Goal: Task Accomplishment & Management: Manage account settings

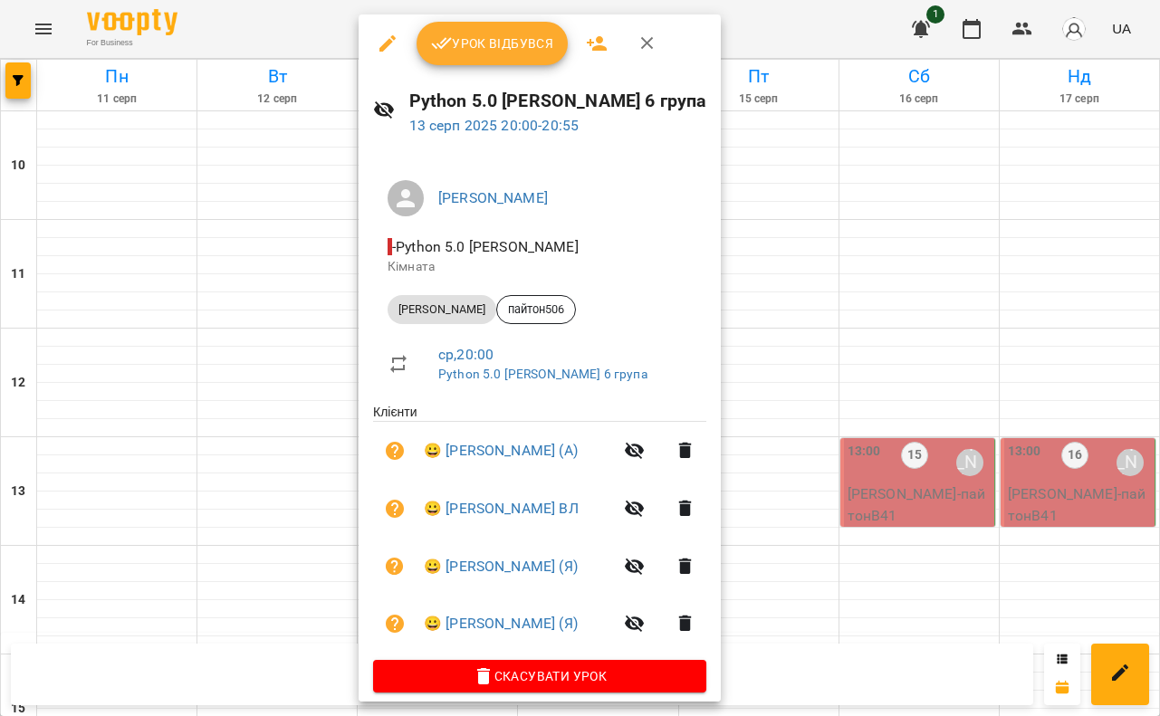
scroll to position [778, 0]
click at [276, 35] on div at bounding box center [580, 358] width 1160 height 716
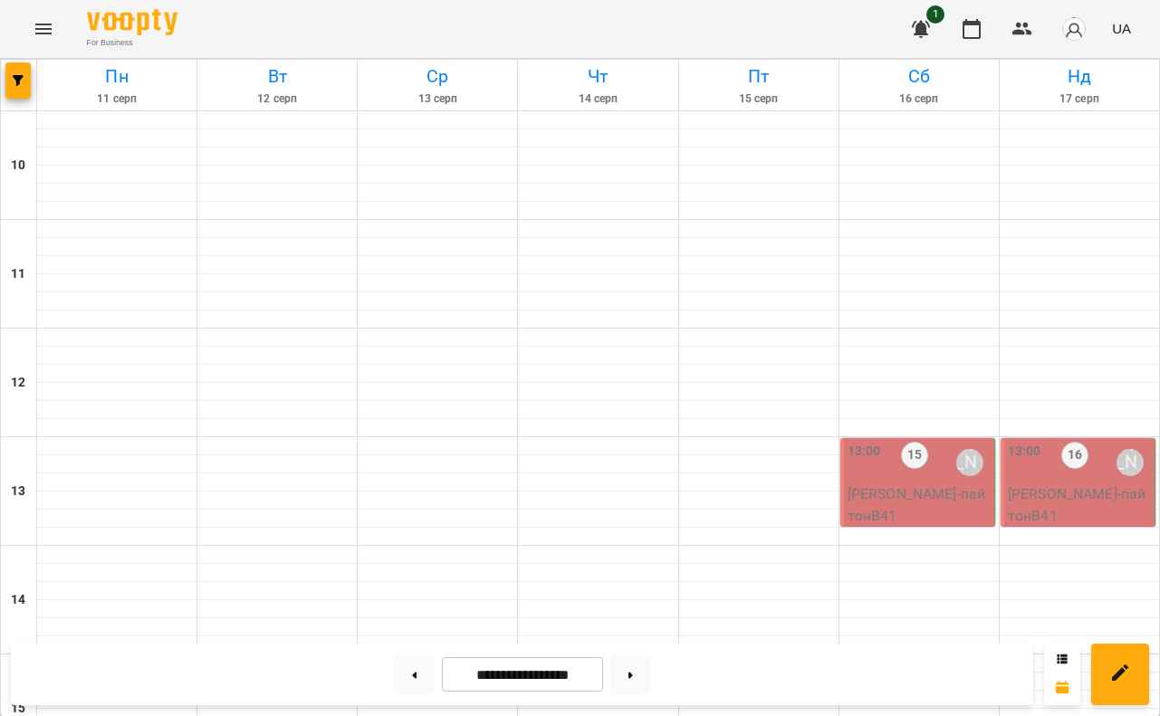
scroll to position [674, 0]
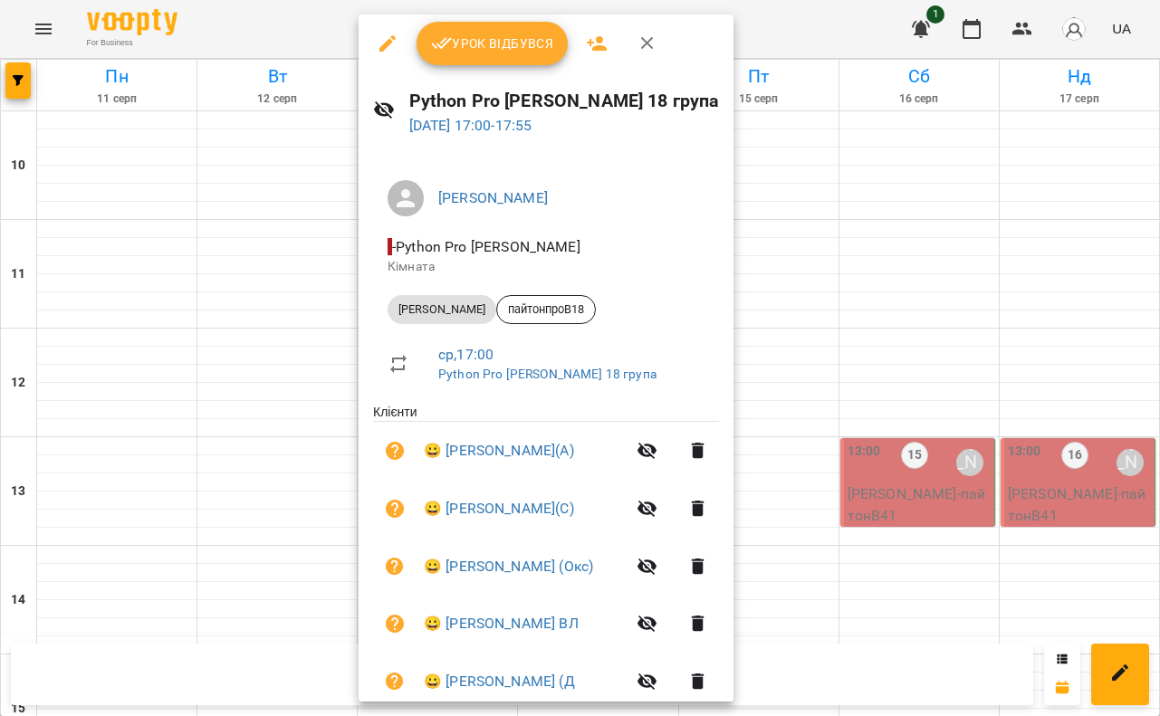
click at [495, 46] on span "Урок відбувся" at bounding box center [492, 44] width 123 height 22
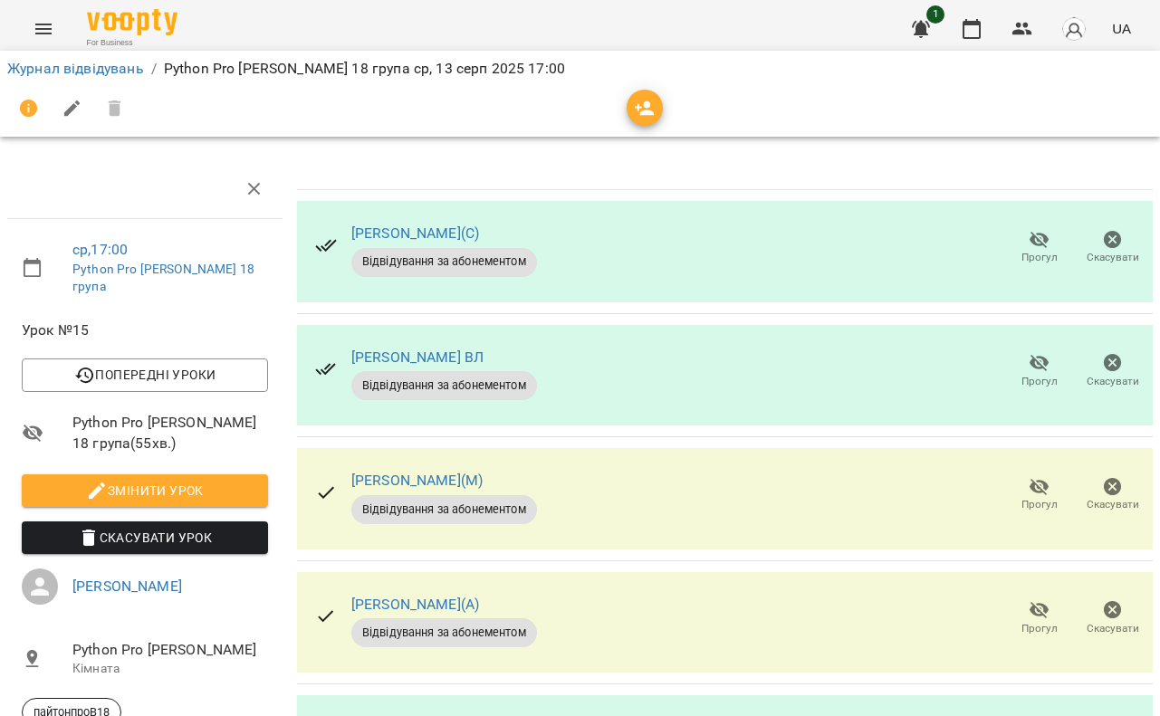
click at [1038, 362] on icon "button" at bounding box center [1039, 363] width 20 height 17
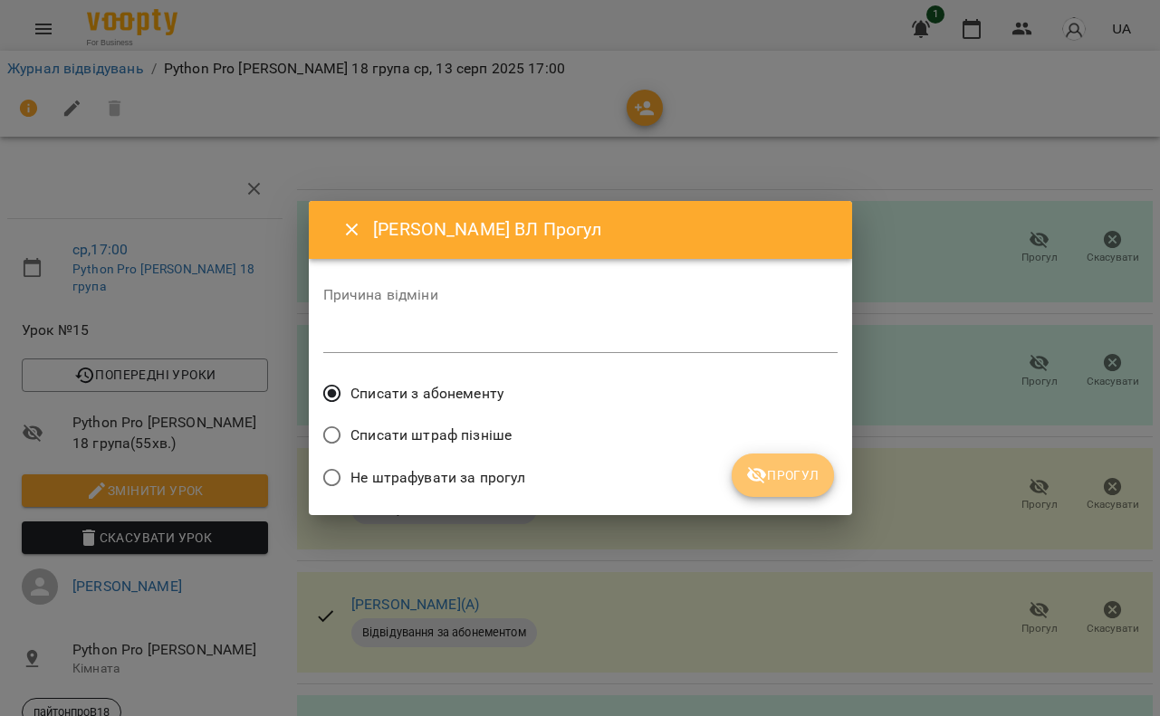
click at [811, 475] on span "Прогул" at bounding box center [782, 475] width 73 height 22
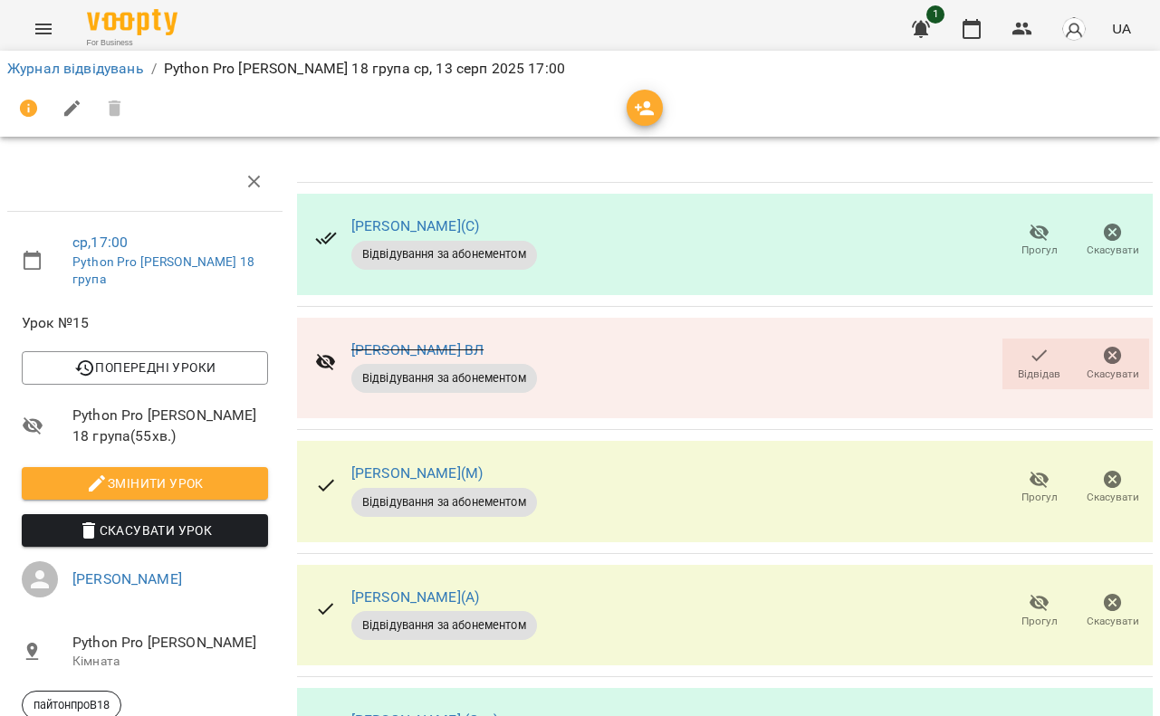
scroll to position [103, 0]
click at [1046, 472] on icon "button" at bounding box center [1039, 480] width 20 height 17
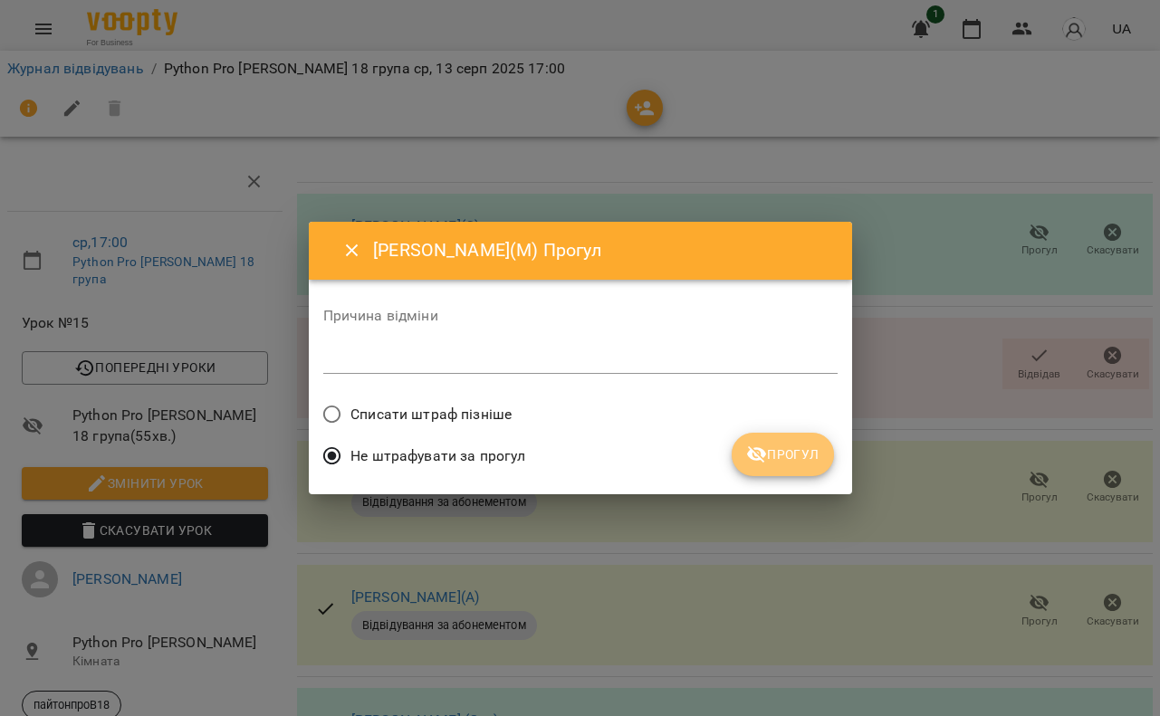
click at [777, 455] on span "Прогул" at bounding box center [782, 455] width 73 height 22
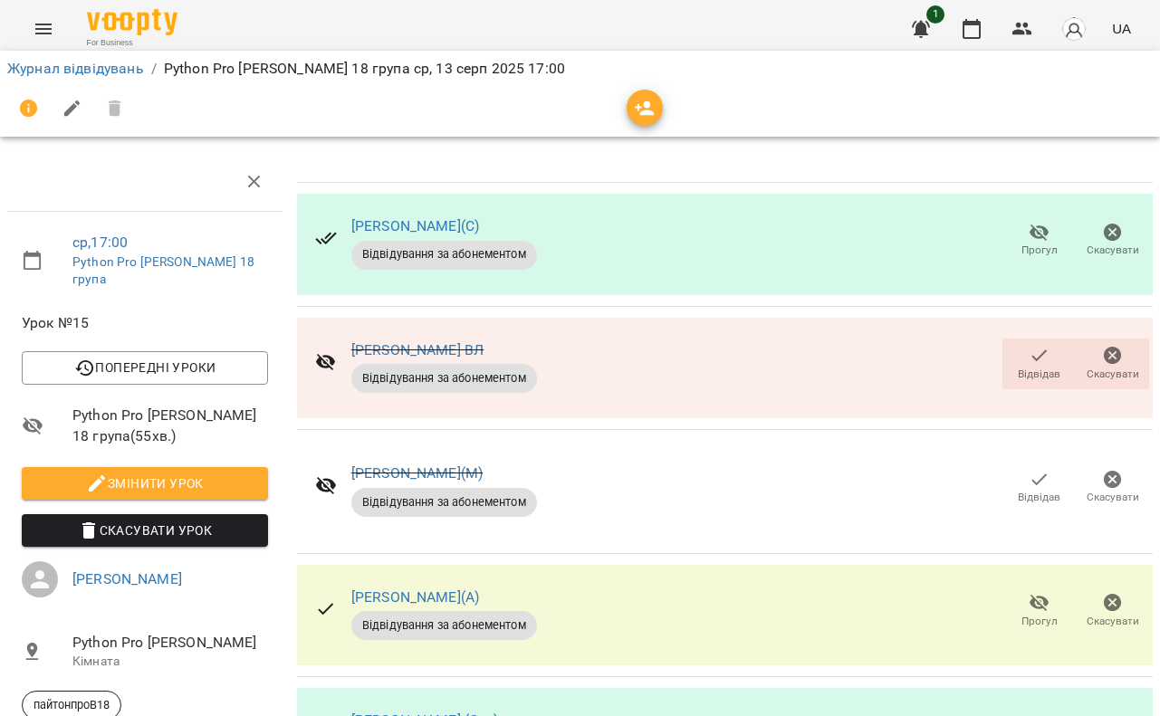
scroll to position [354, 0]
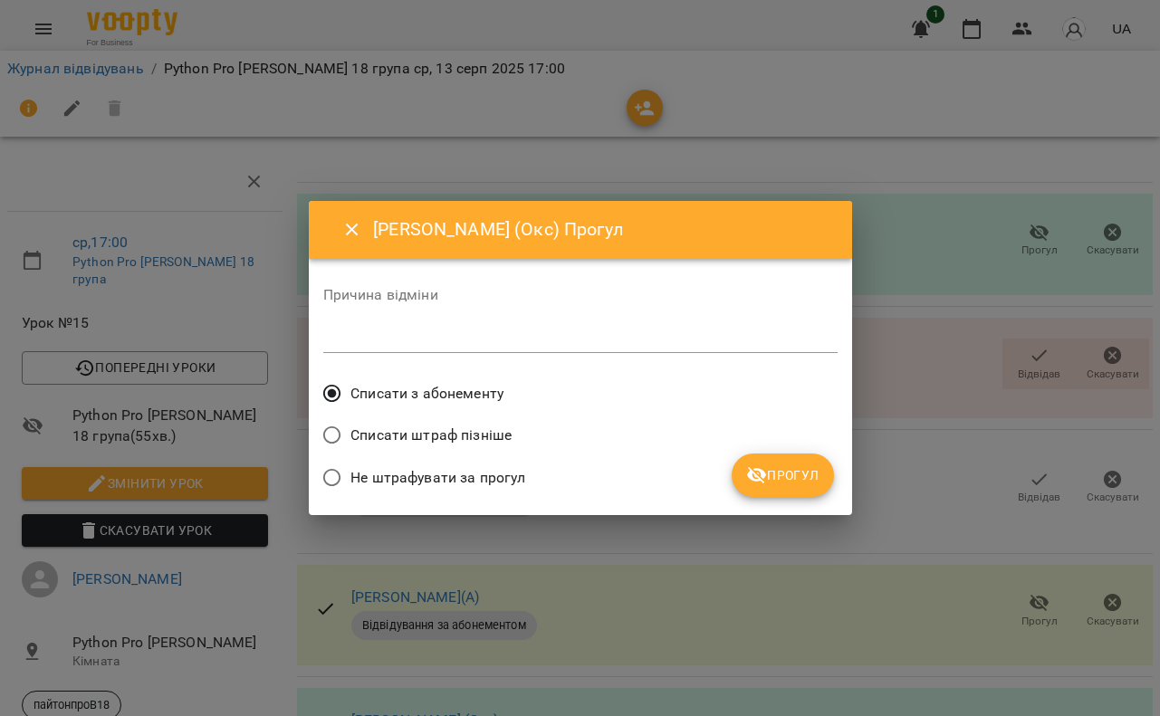
click at [759, 474] on icon "submit" at bounding box center [757, 475] width 22 height 22
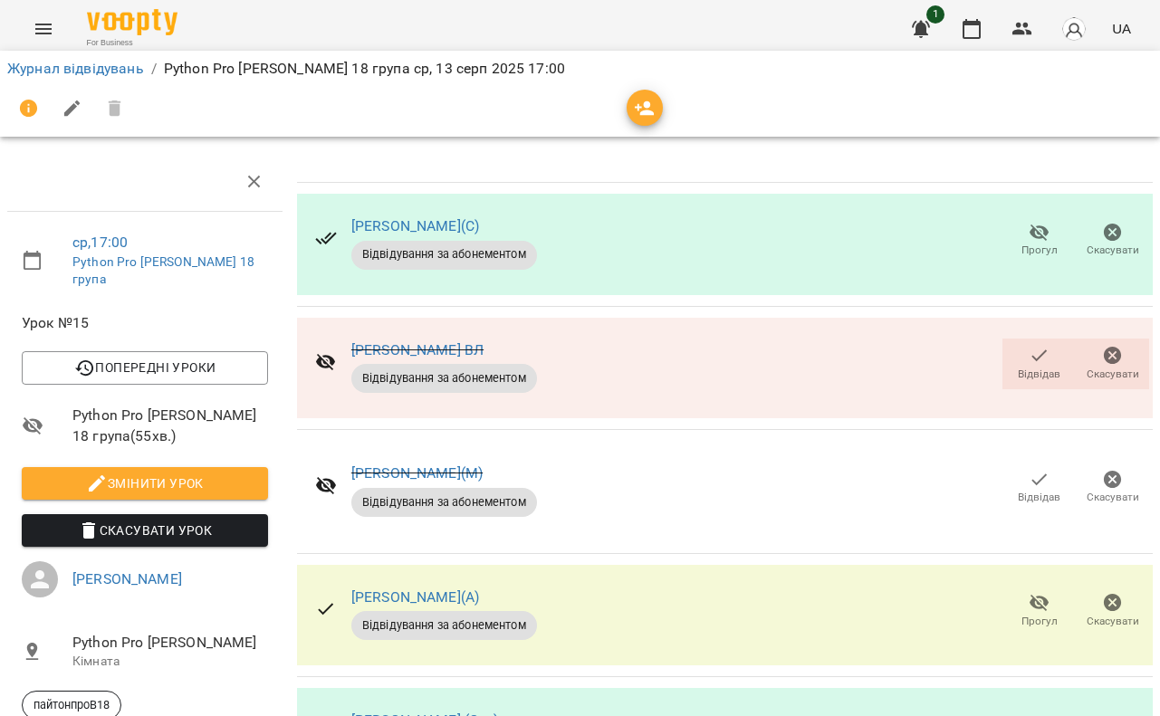
scroll to position [0, 0]
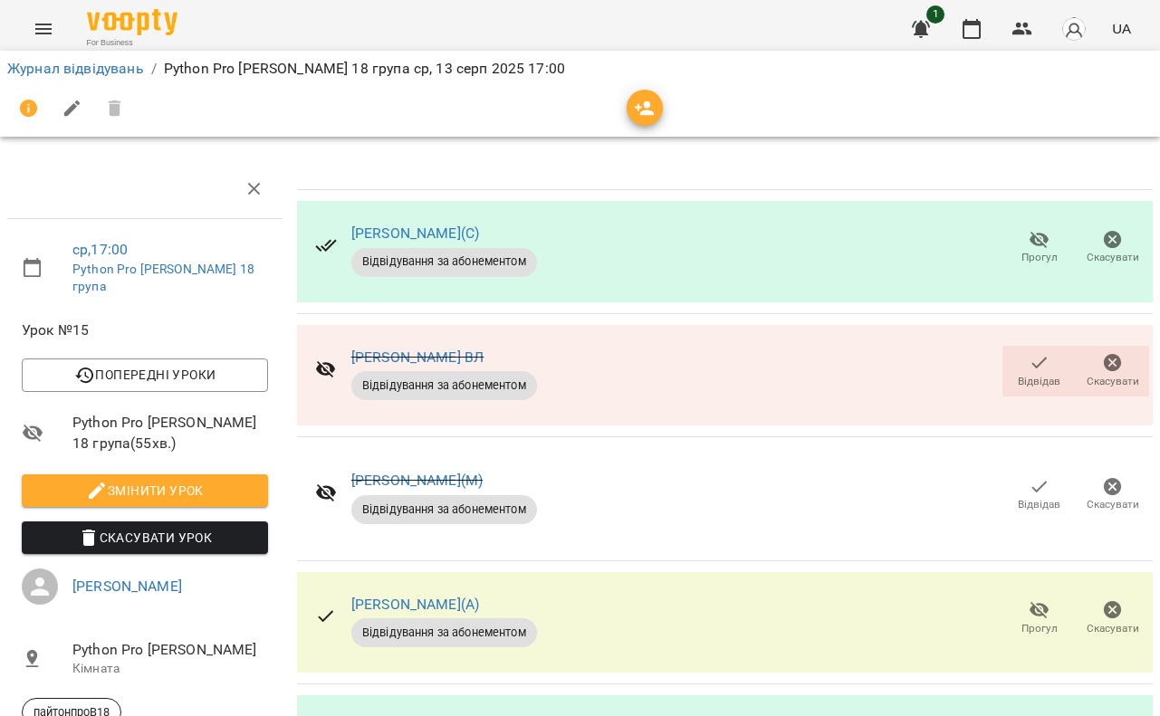
click at [1044, 245] on icon "button" at bounding box center [1039, 240] width 20 height 17
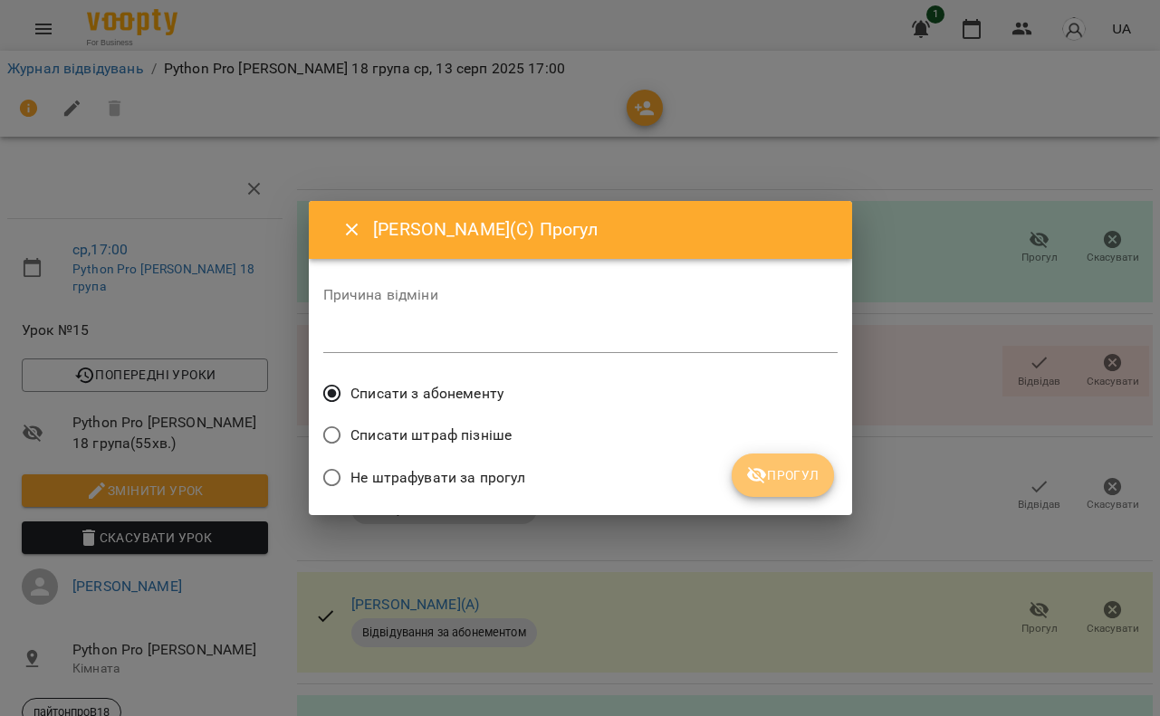
click at [788, 473] on span "Прогул" at bounding box center [782, 475] width 73 height 22
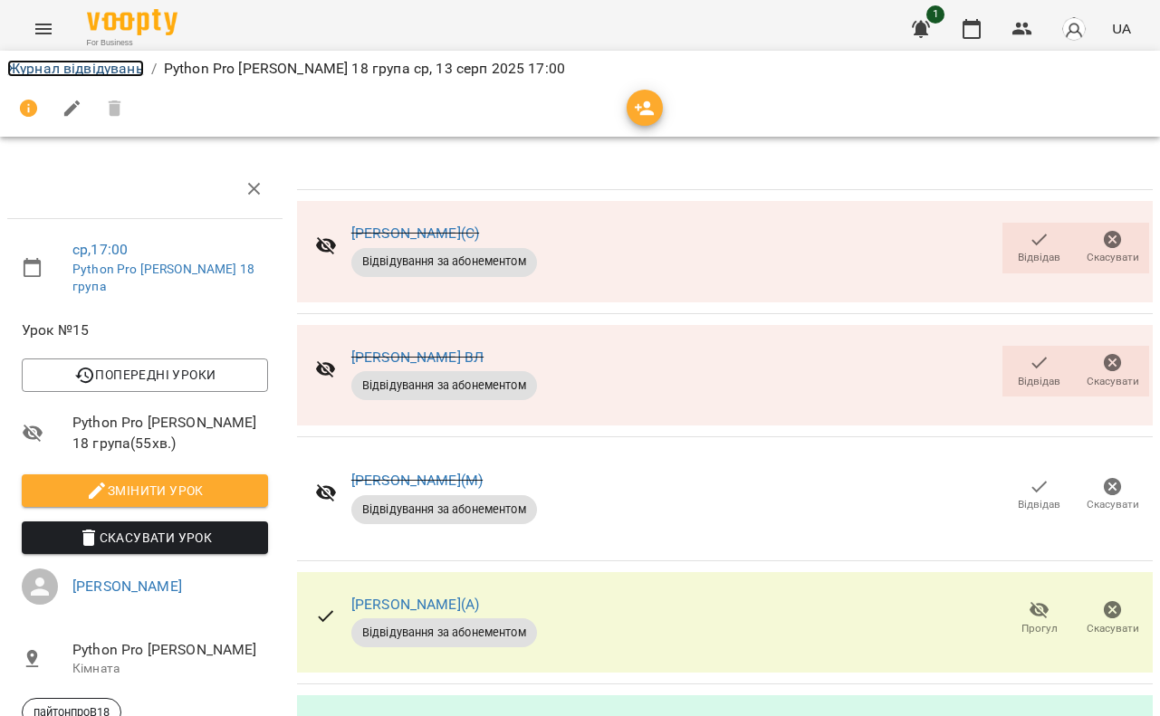
click at [86, 73] on link "Журнал відвідувань" at bounding box center [75, 68] width 137 height 17
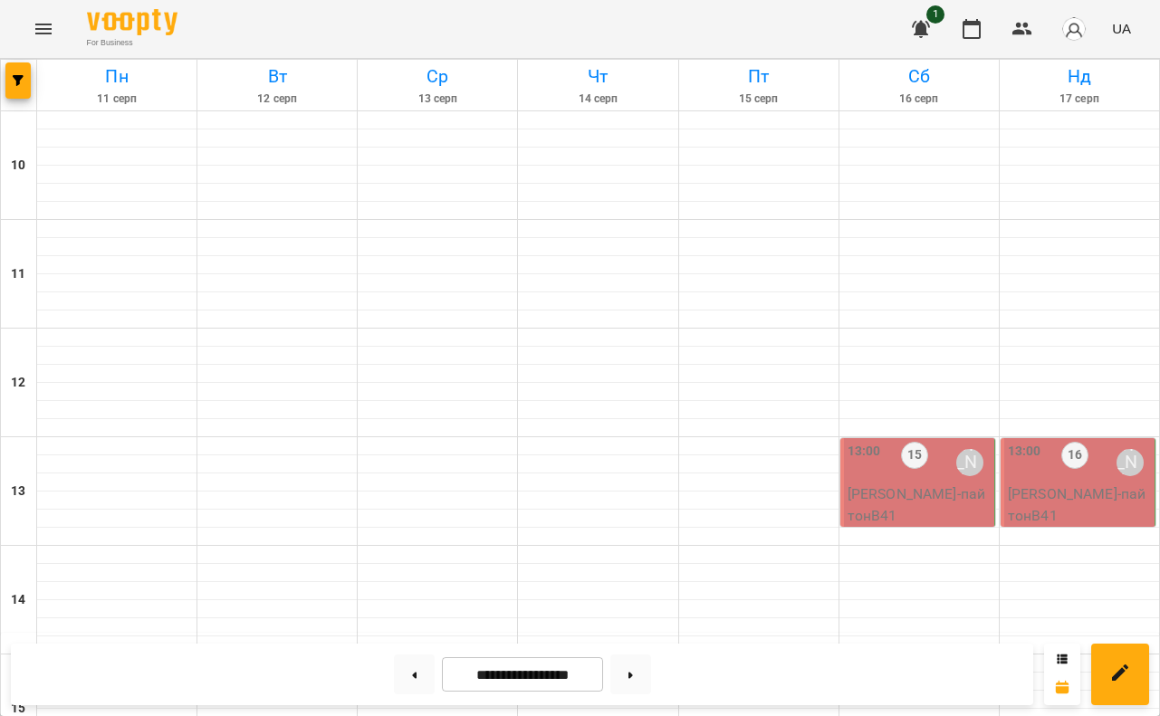
scroll to position [889, 0]
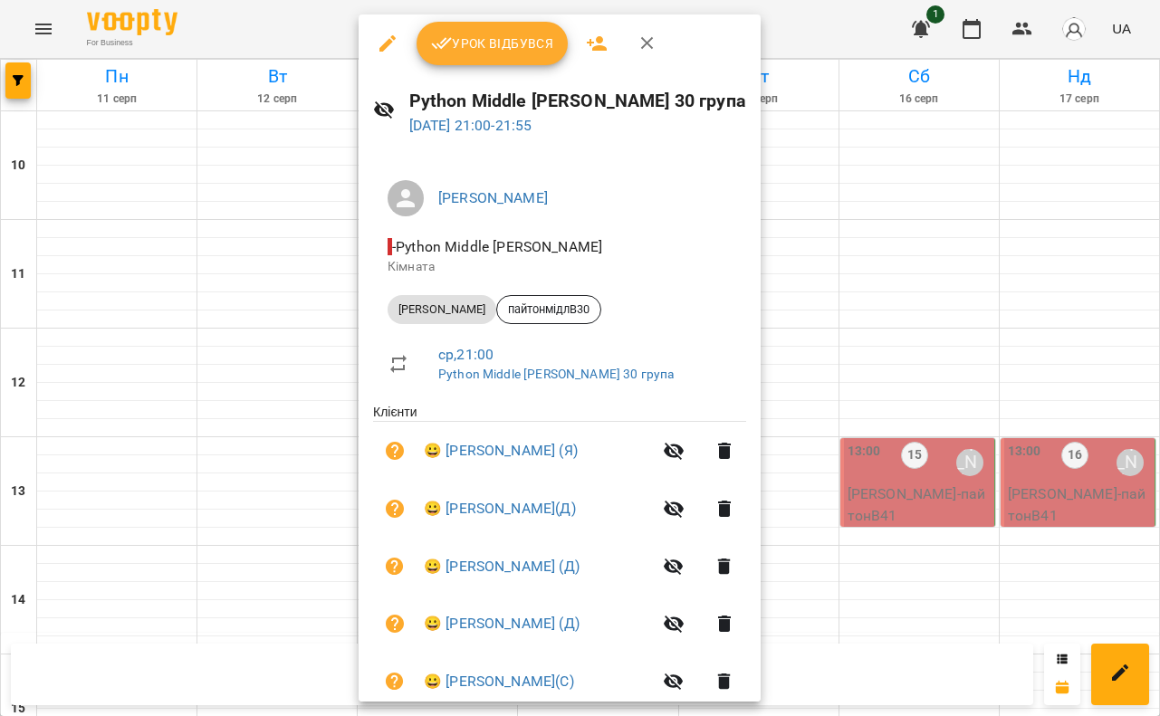
click at [827, 20] on div at bounding box center [580, 358] width 1160 height 716
